Goal: Find contact information: Find contact information

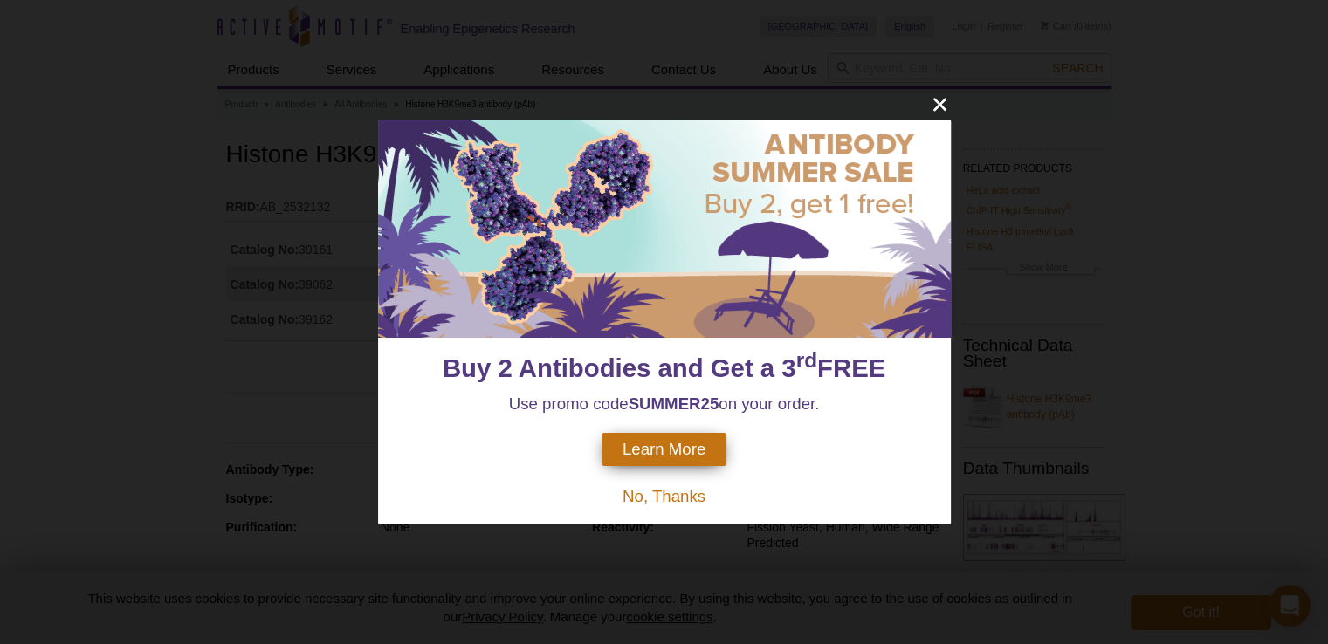
click at [232, 367] on div "Buy 2 Antibodies and Get a 3 rd FREE Use promo code SUMMER25 on your order. Lea…" at bounding box center [664, 322] width 1328 height 644
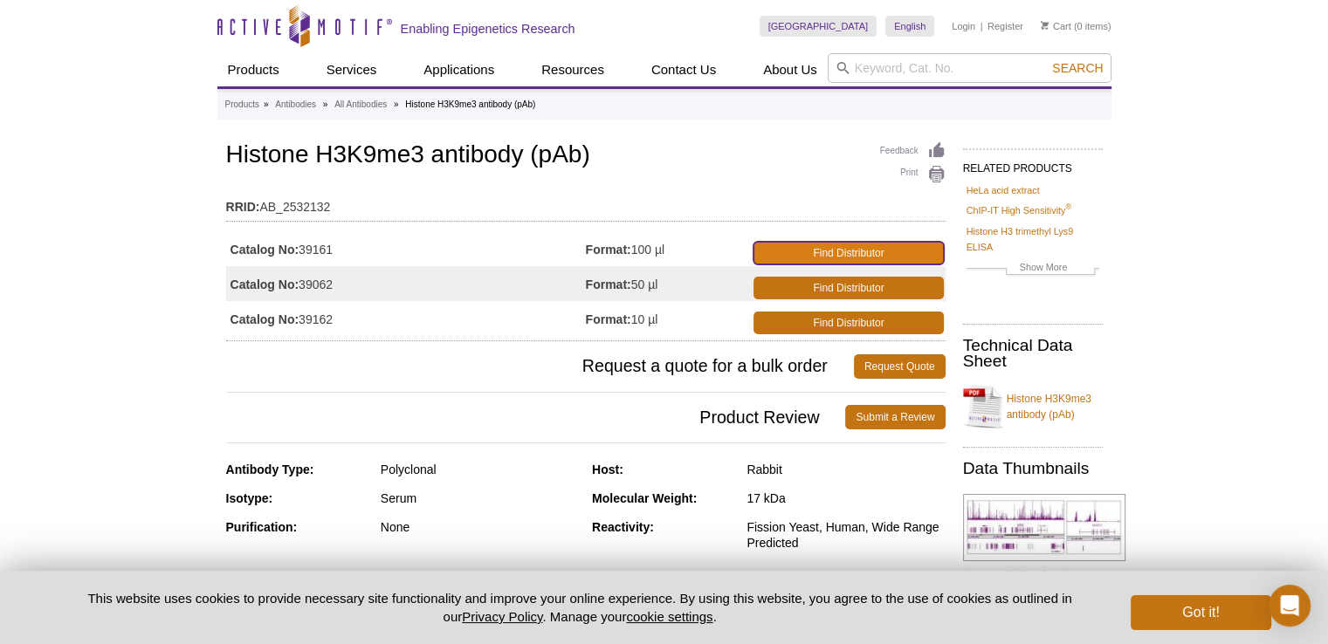
click at [784, 245] on link "Find Distributor" at bounding box center [847, 253] width 189 height 23
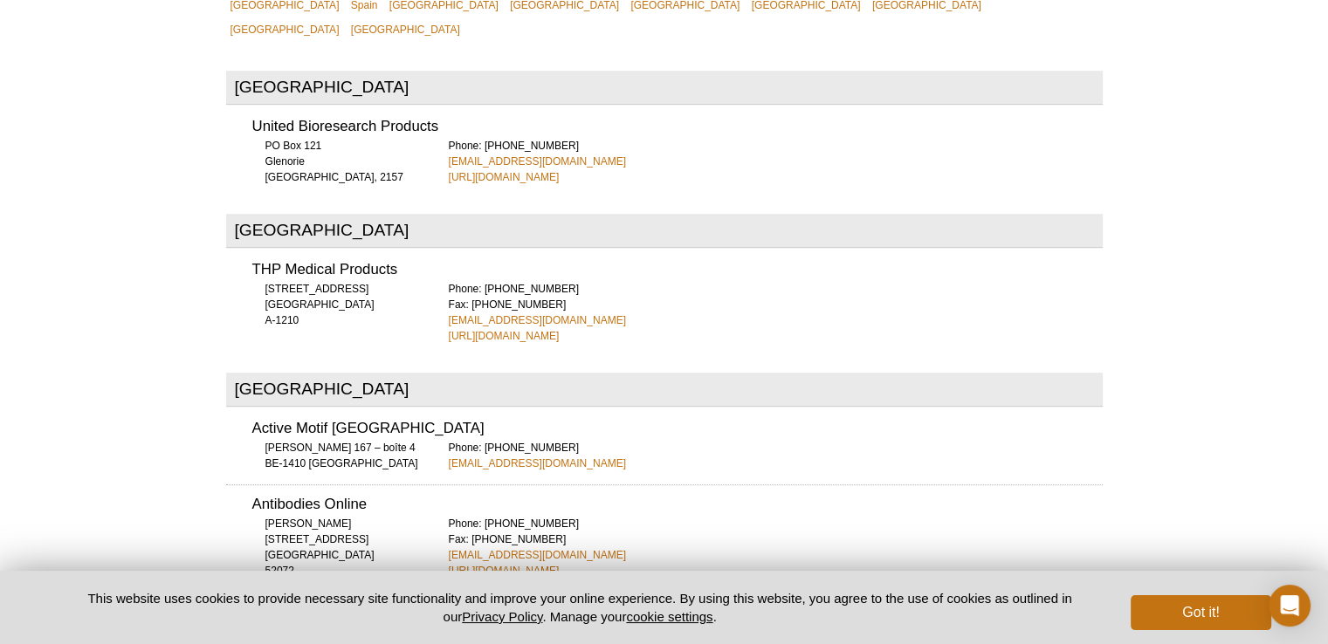
scroll to position [766, 0]
drag, startPoint x: 615, startPoint y: 89, endPoint x: 444, endPoint y: 99, distance: 170.5
click at [444, 107] on div "United Bioresearch Products PO Box 121 Glenorie NSW, 2157 Phone: +61 2 4575 030…" at bounding box center [664, 146] width 877 height 78
copy link "info@unitedbioresearch.com.au"
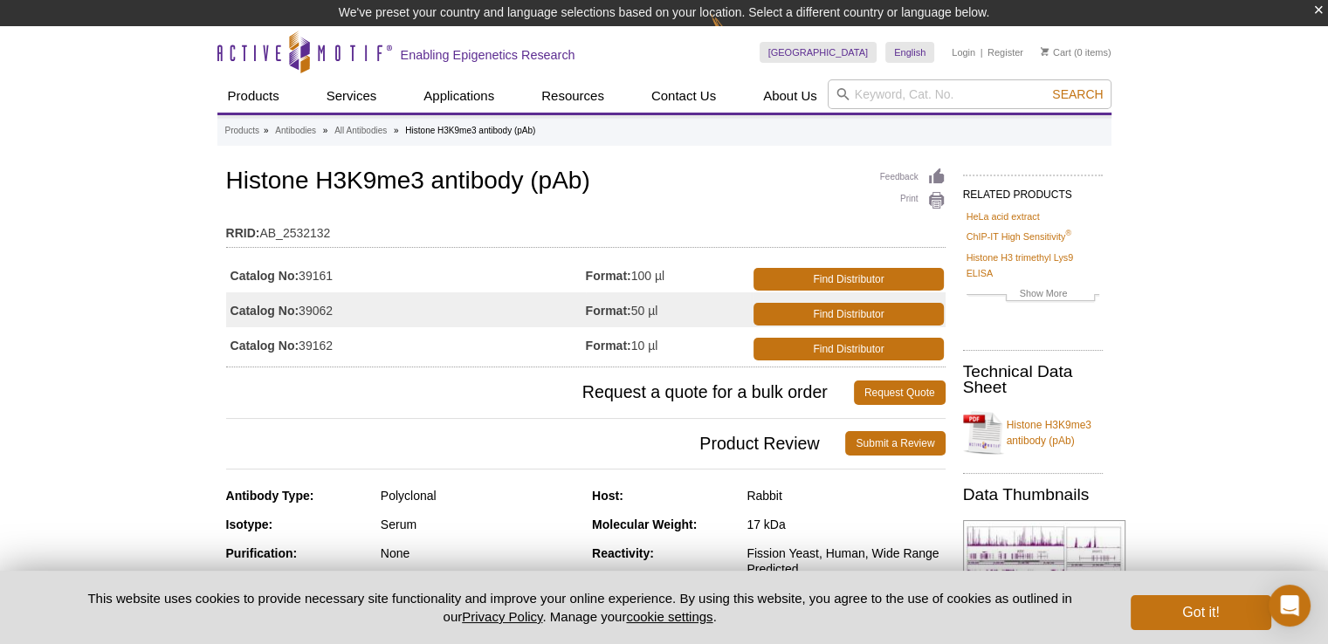
drag, startPoint x: 287, startPoint y: 268, endPoint x: 233, endPoint y: 266, distance: 54.2
click at [233, 266] on td "Catalog No: 39161" at bounding box center [406, 275] width 360 height 35
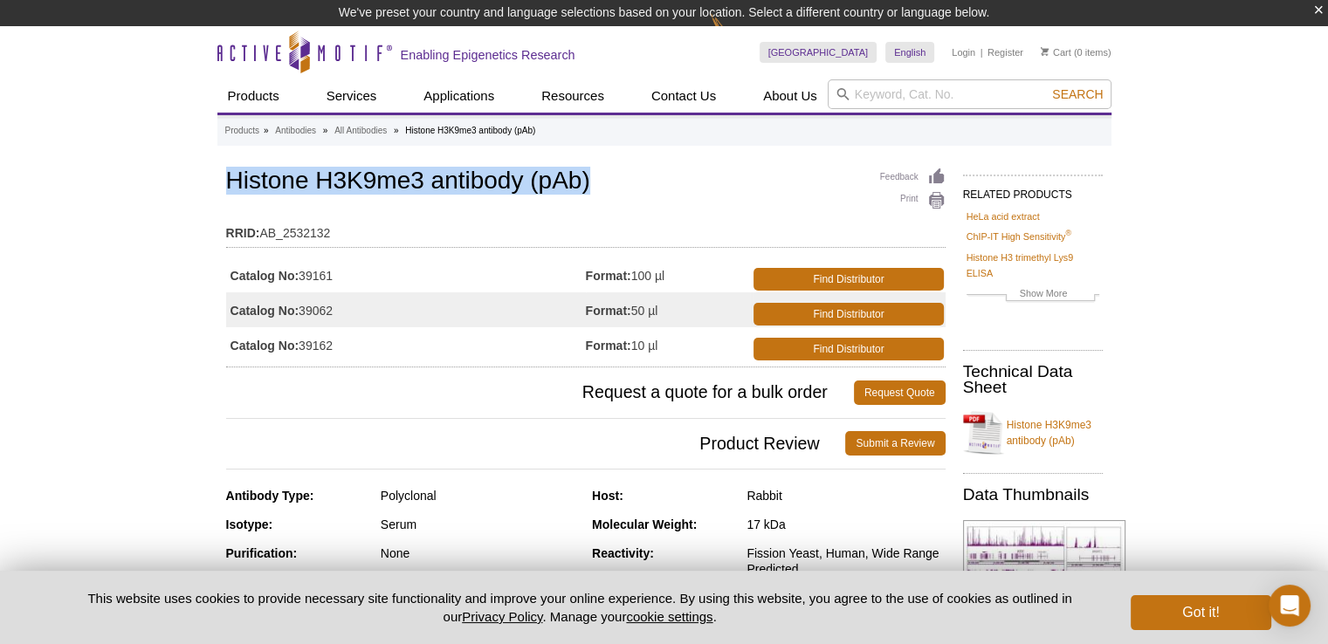
drag, startPoint x: 615, startPoint y: 192, endPoint x: 217, endPoint y: 186, distance: 397.3
copy h1 "Histone H3K9me3 antibody (pAb)"
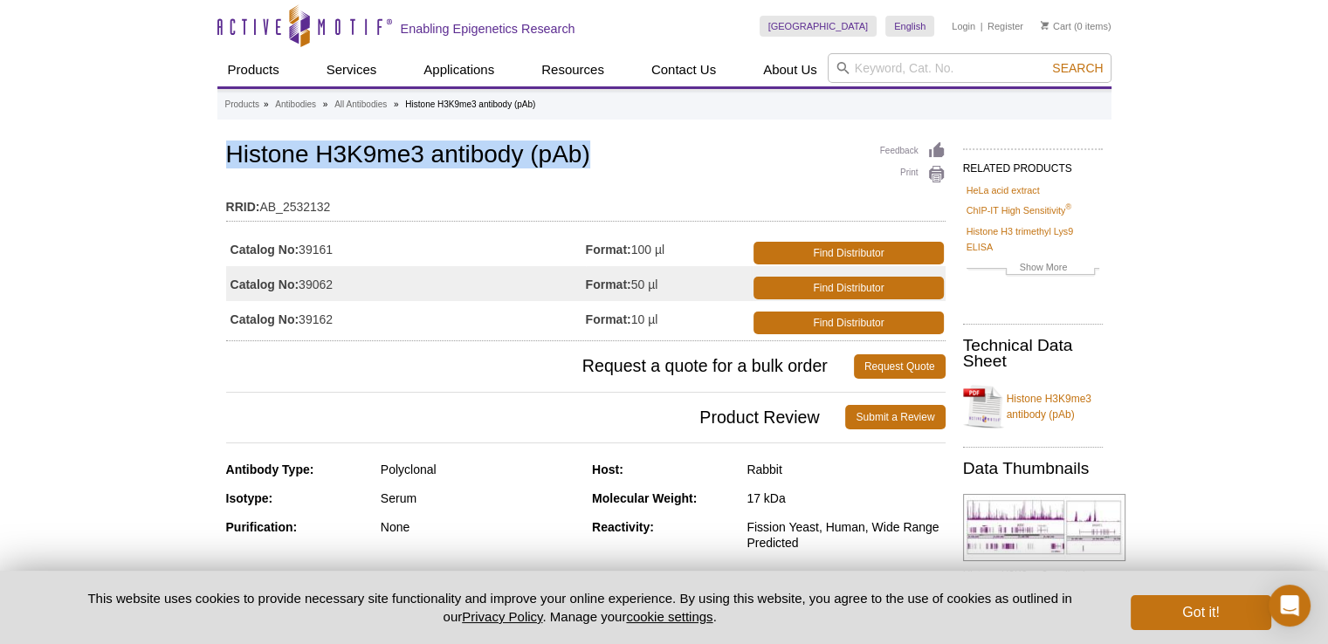
drag, startPoint x: 347, startPoint y: 251, endPoint x: 228, endPoint y: 252, distance: 119.6
click at [228, 252] on td "Catalog No: 39161" at bounding box center [406, 248] width 360 height 35
copy td "Catalog No: 39161"
